Goal: Information Seeking & Learning: Compare options

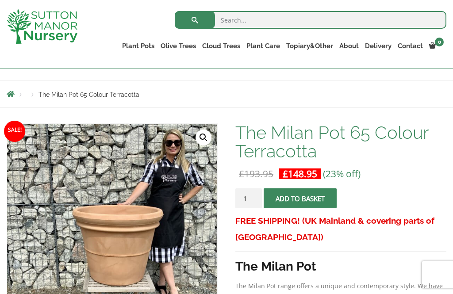
scroll to position [87, 0]
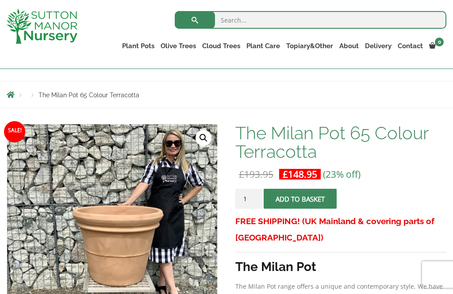
click at [0, 0] on link "The Old Stone Pots" at bounding box center [0, 0] width 0 height 0
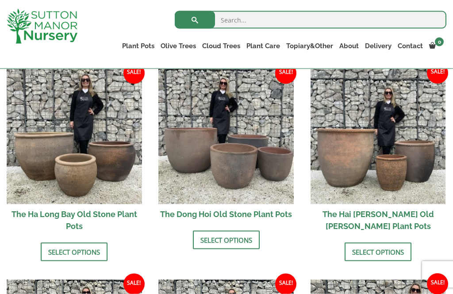
scroll to position [329, 0]
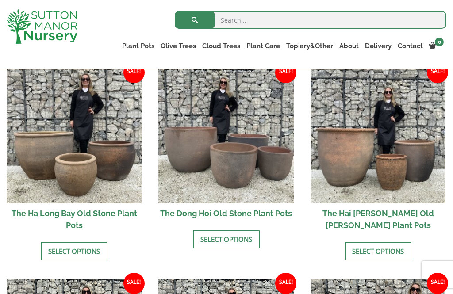
click at [394, 245] on link "Select options" at bounding box center [377, 251] width 67 height 19
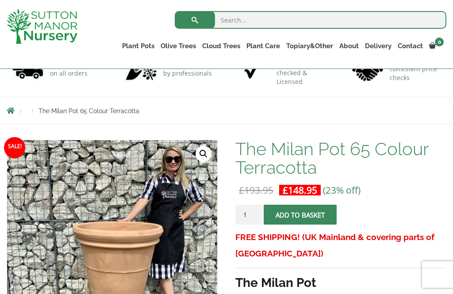
scroll to position [87, 0]
click at [0, 0] on link "Cylinders Traditionals" at bounding box center [0, 0] width 0 height 0
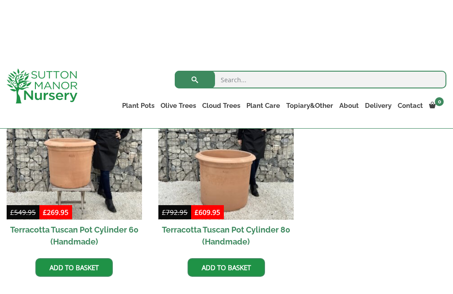
scroll to position [256, 0]
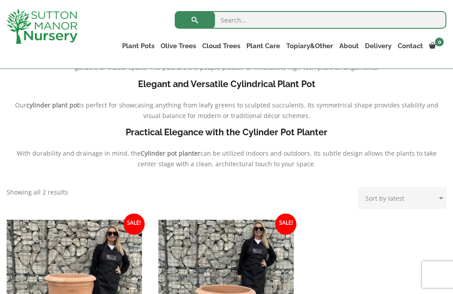
click at [0, 0] on link "Ligustrum Pom Poms" at bounding box center [0, 0] width 0 height 0
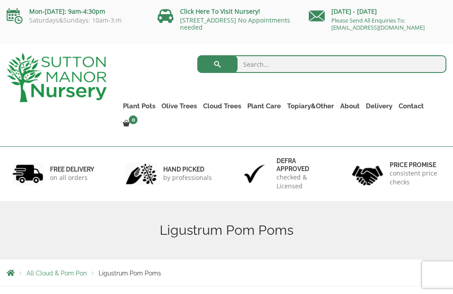
click at [0, 0] on link "The Iron Stone Pots" at bounding box center [0, 0] width 0 height 0
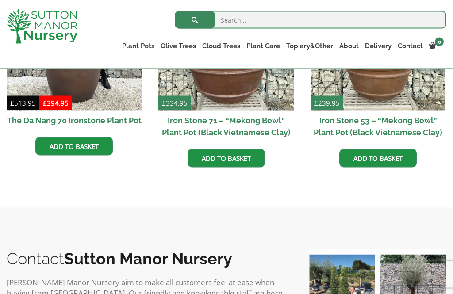
scroll to position [627, 0]
